Goal: Transaction & Acquisition: Download file/media

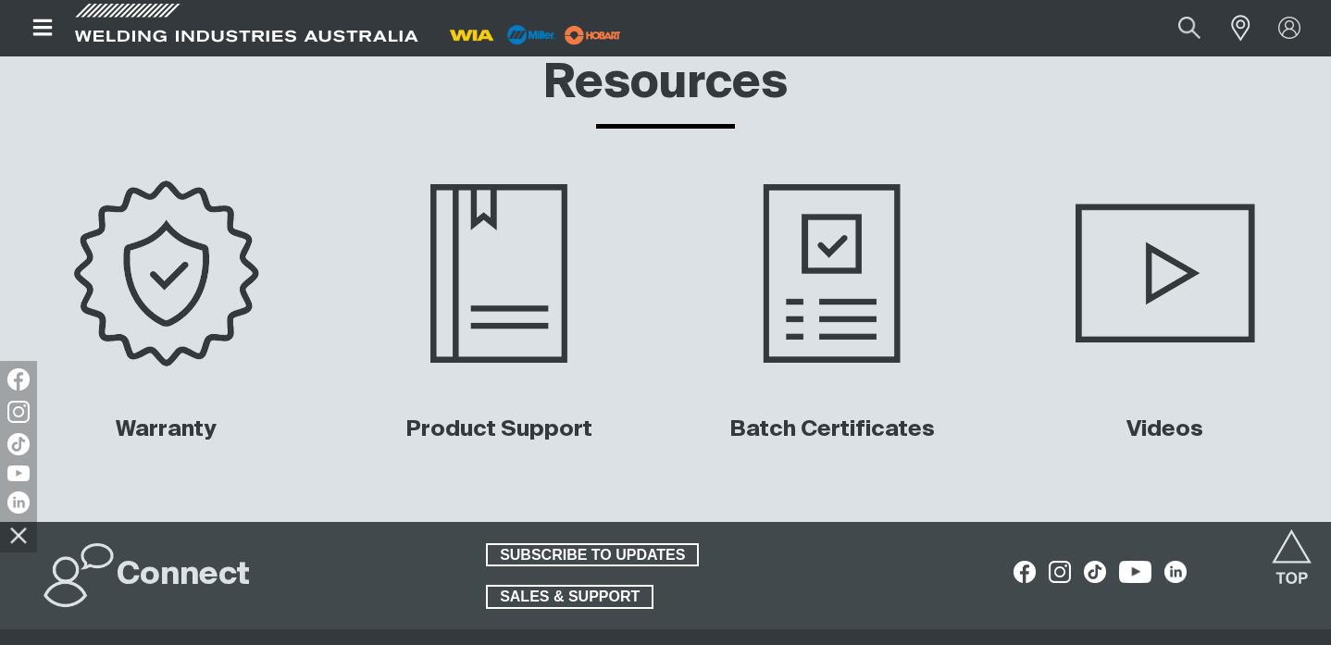
scroll to position [8217, 0]
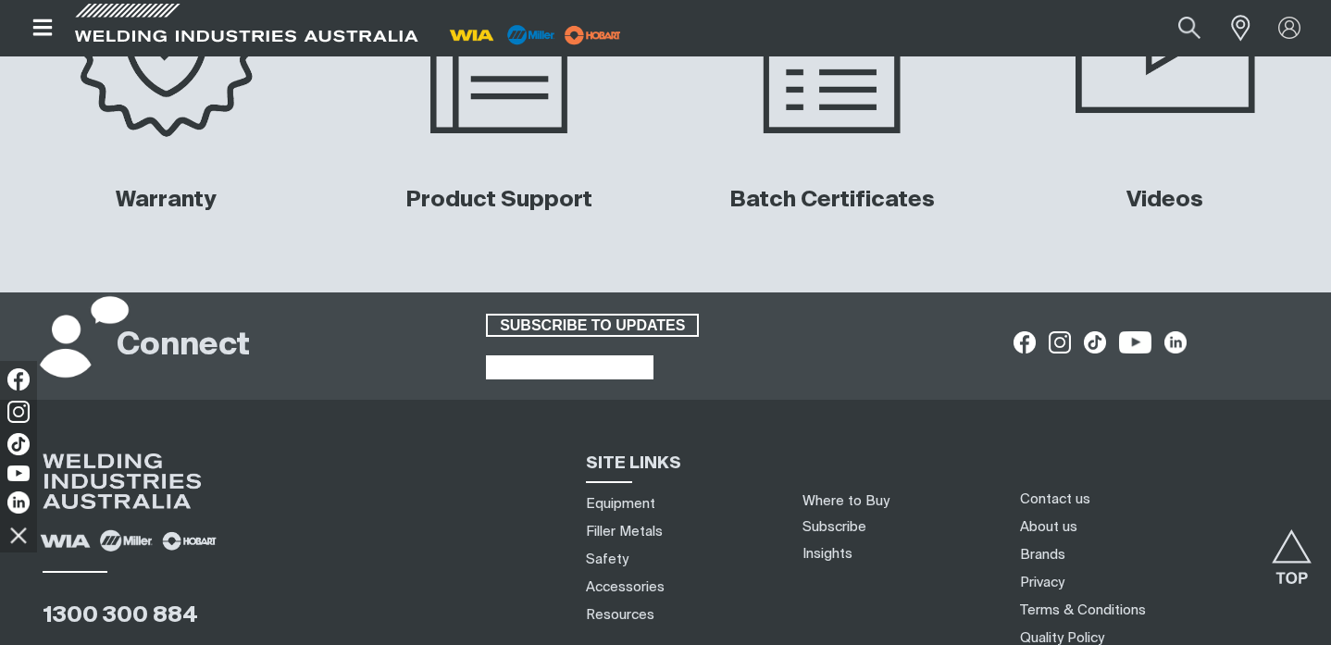
click at [582, 355] on span "SALES & SUPPORT" at bounding box center [570, 367] width 164 height 24
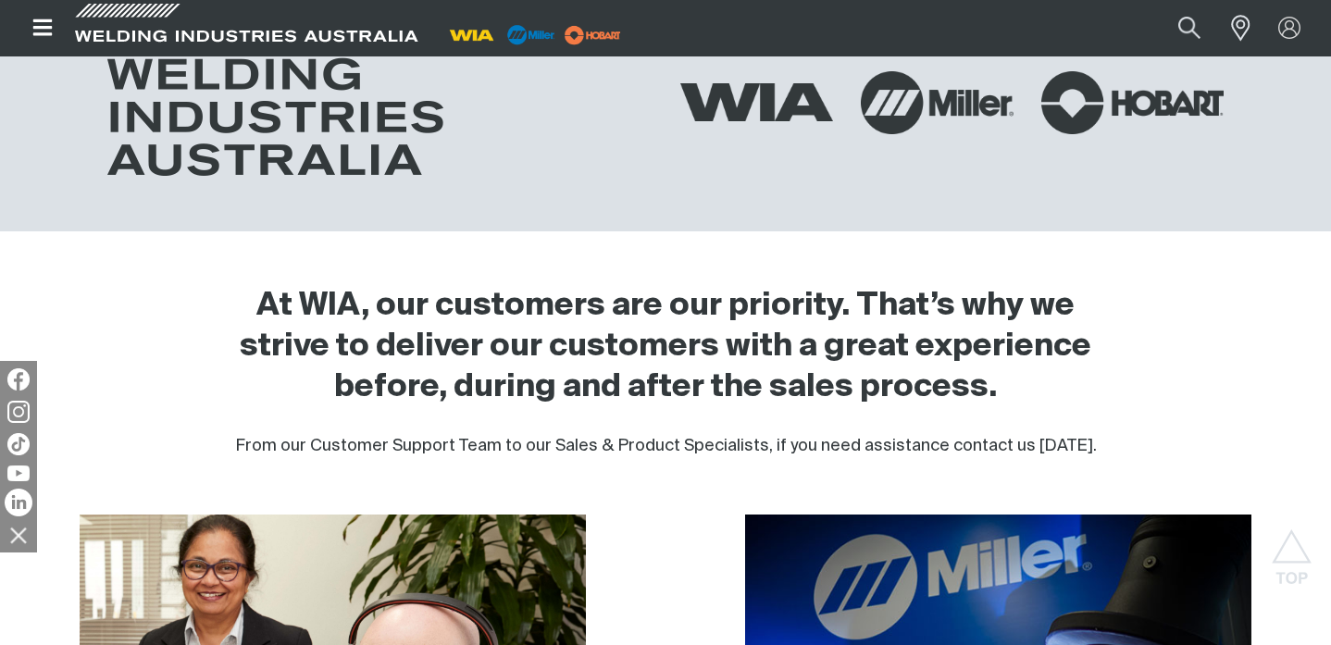
scroll to position [600, 0]
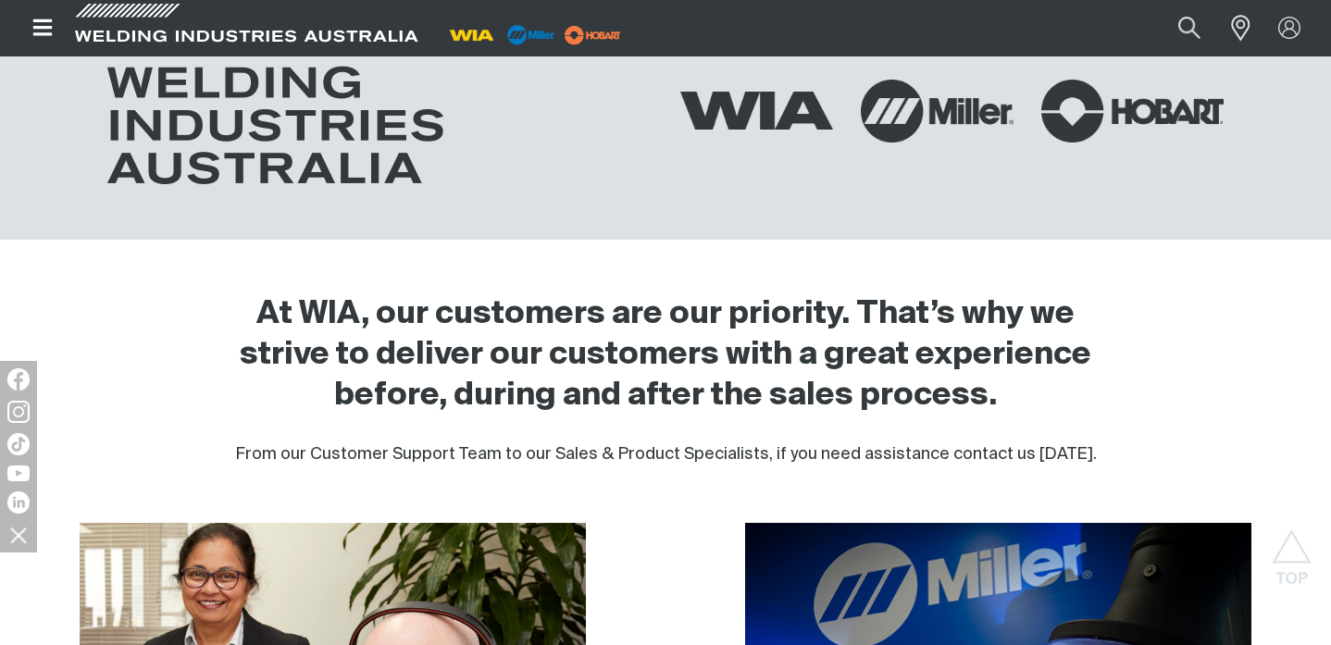
click at [39, 28] on icon "Open top menu" at bounding box center [41, 27] width 19 height 17
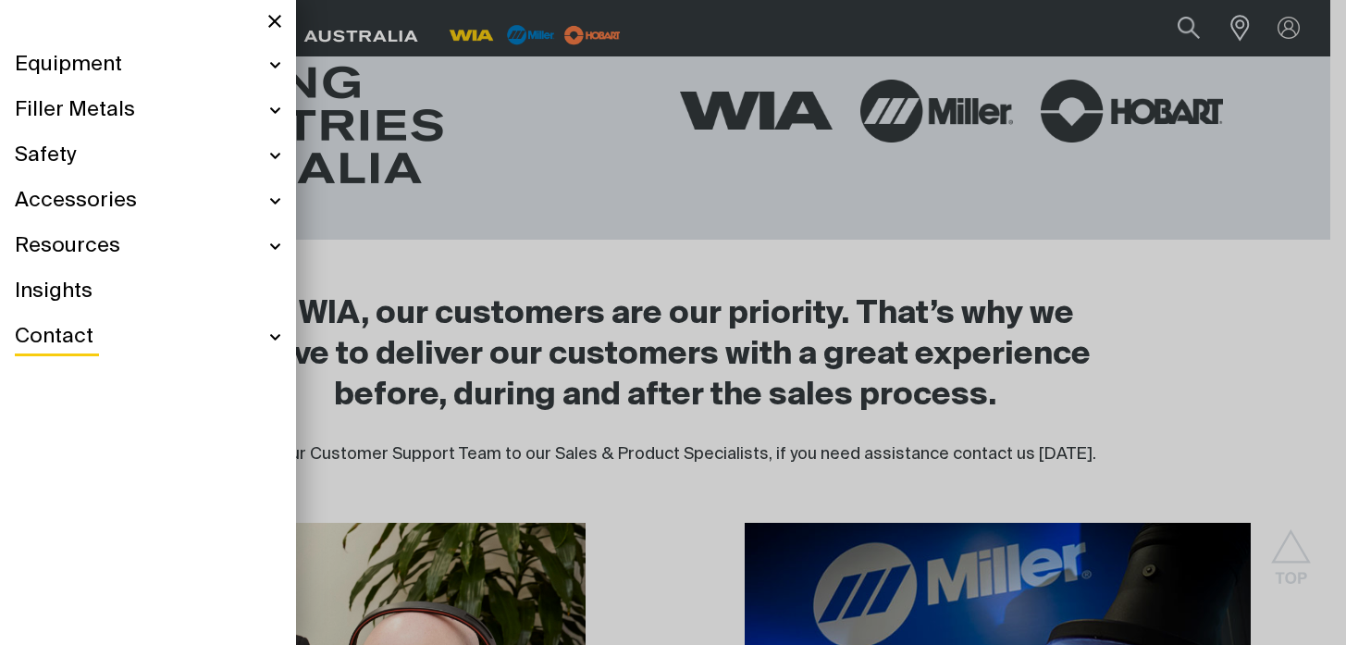
click at [569, 104] on div at bounding box center [673, 322] width 1346 height 645
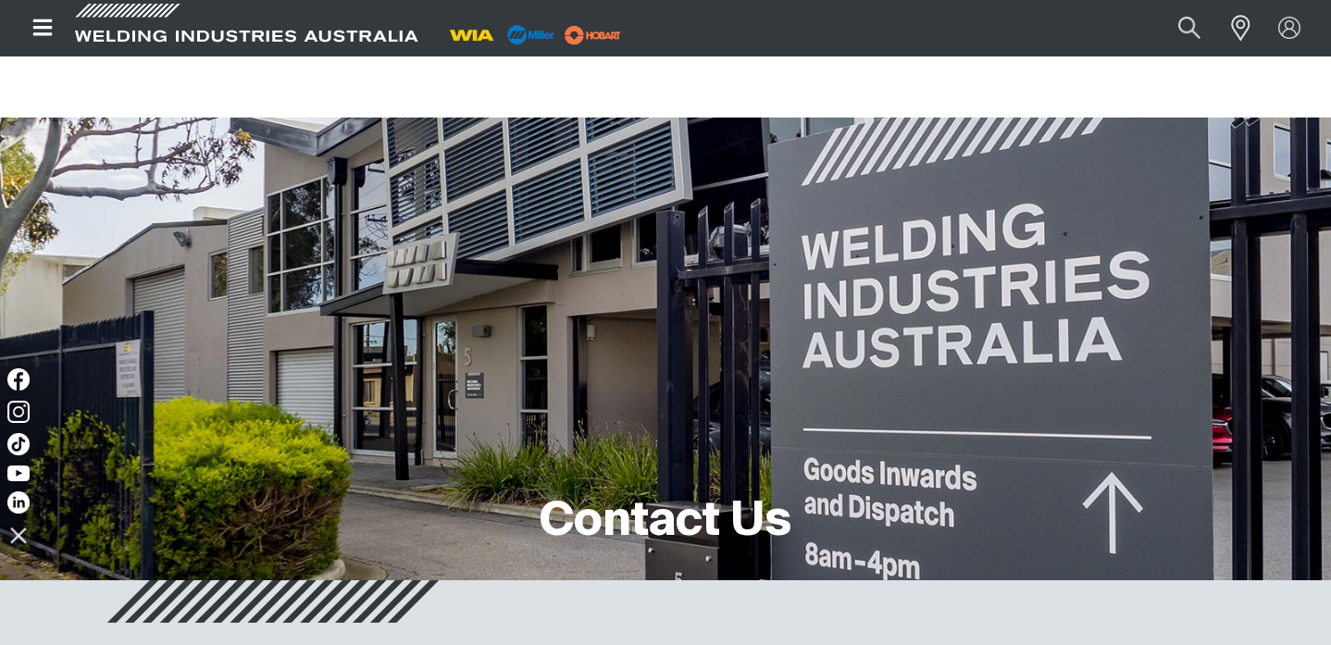
scroll to position [0, 0]
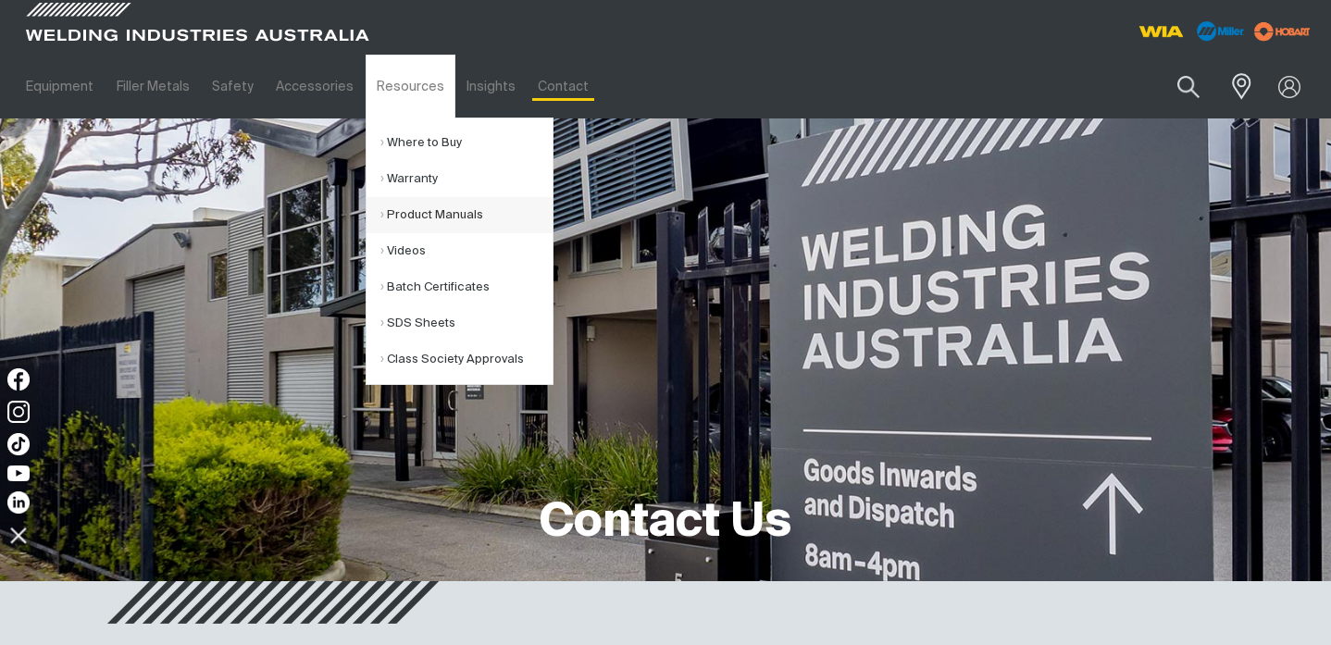
click at [410, 204] on link "Product Manuals" at bounding box center [466, 215] width 172 height 36
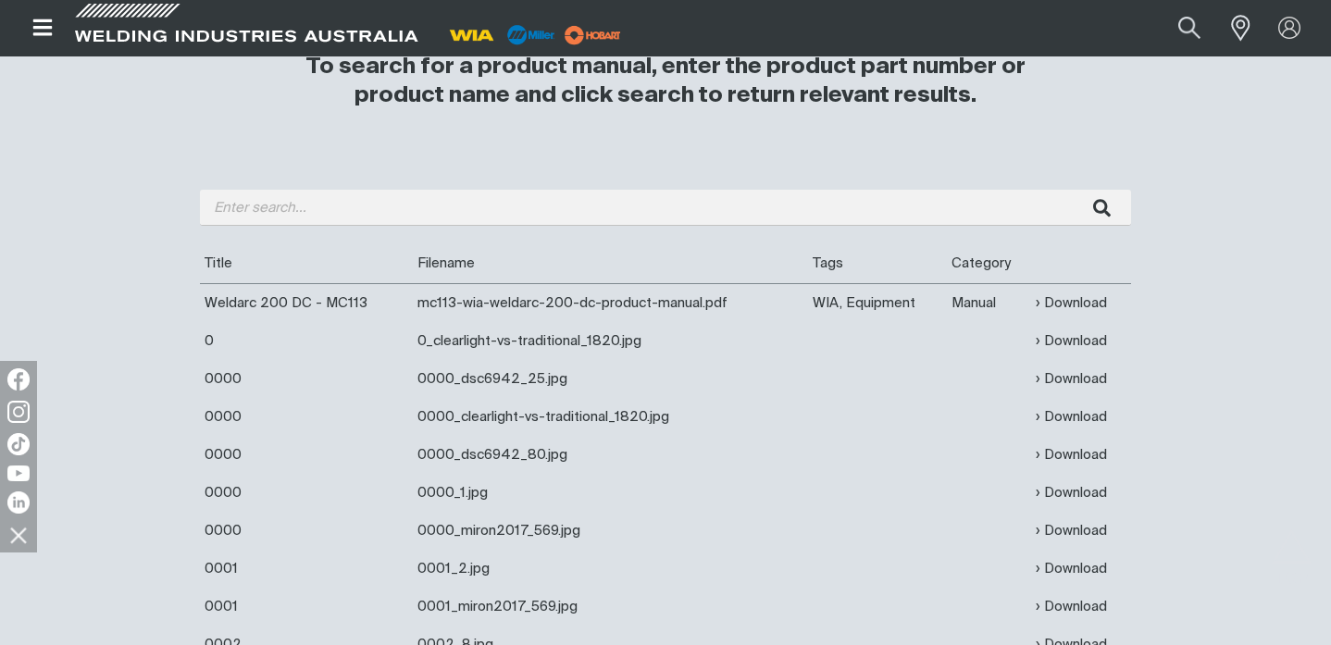
scroll to position [578, 0]
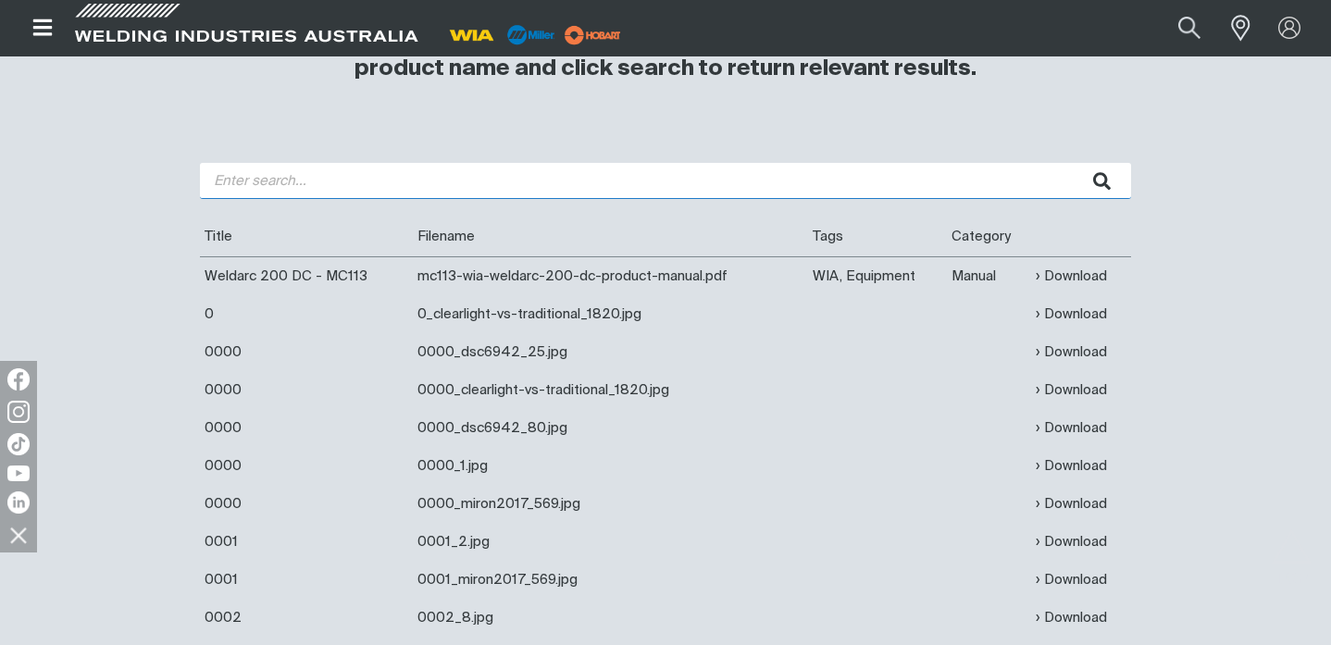
click at [318, 165] on input "search" at bounding box center [665, 181] width 931 height 36
type input "356"
click at [1073, 163] on button "submit" at bounding box center [1102, 181] width 58 height 36
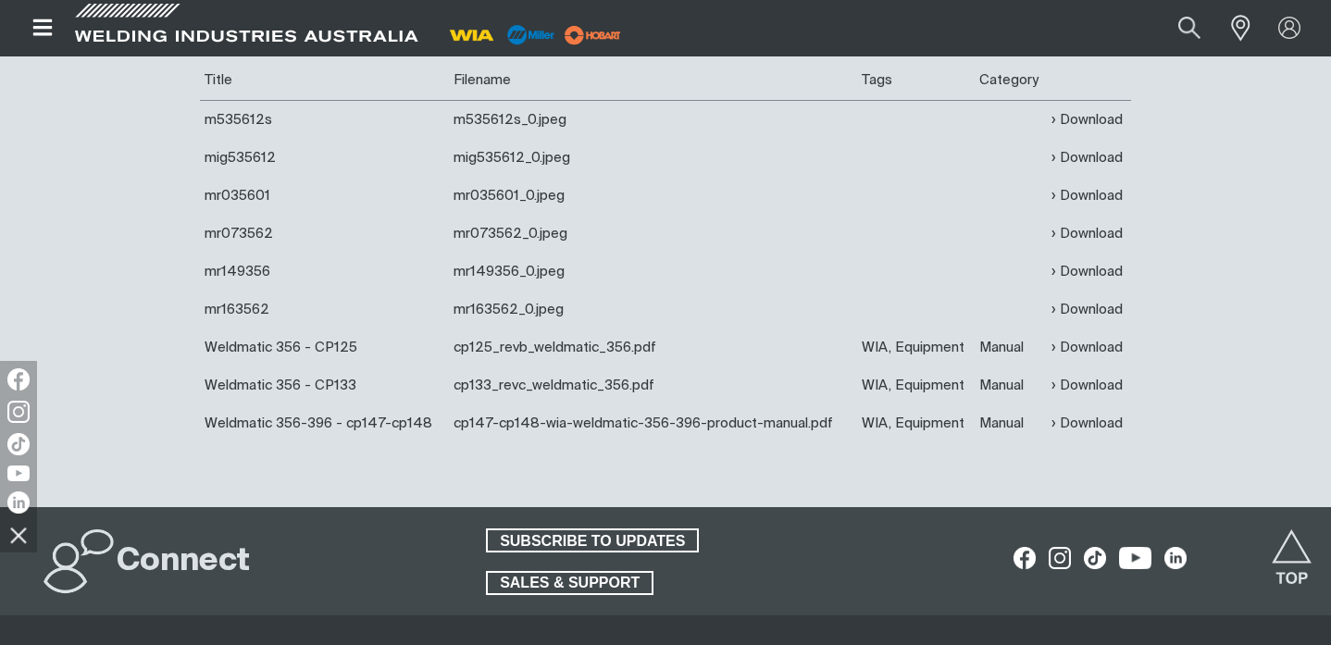
scroll to position [740, 0]
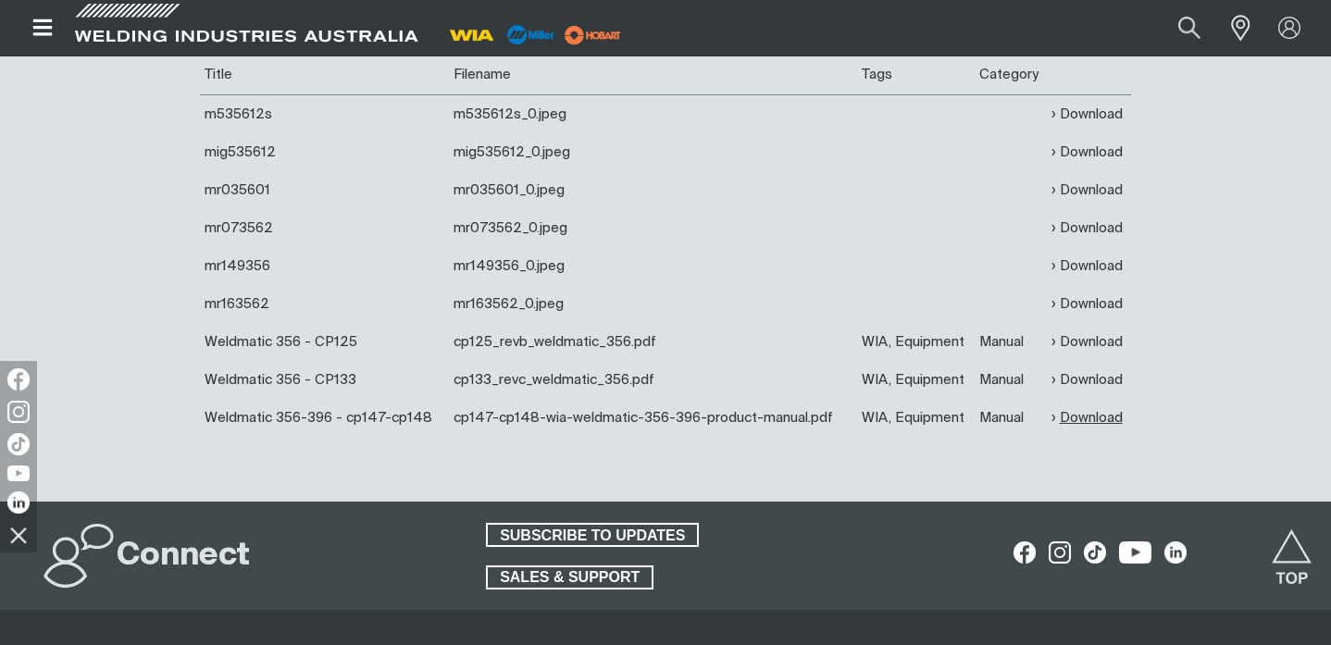
click at [1090, 413] on link "Download" at bounding box center [1086, 417] width 71 height 21
click at [1087, 423] on link "Download" at bounding box center [1086, 417] width 71 height 21
